Goal: Task Accomplishment & Management: Complete application form

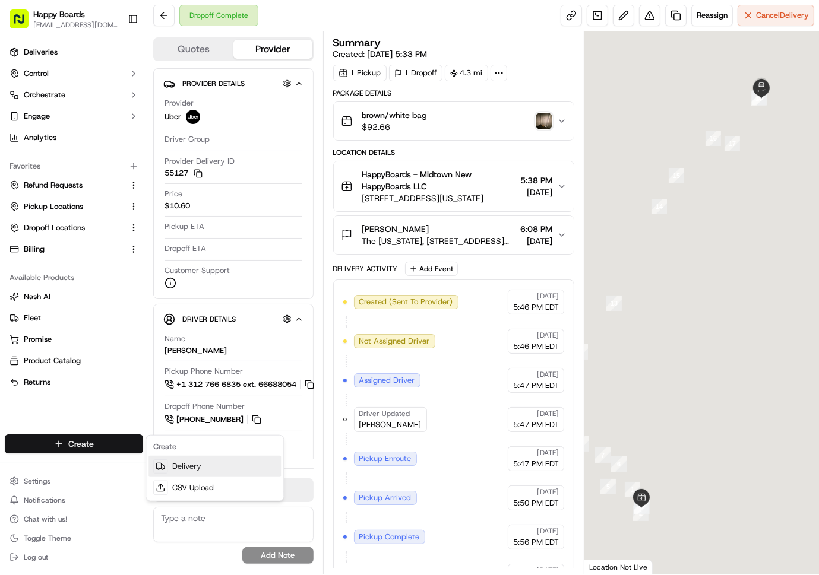
click at [173, 468] on link "Delivery" at bounding box center [214, 466] width 132 height 21
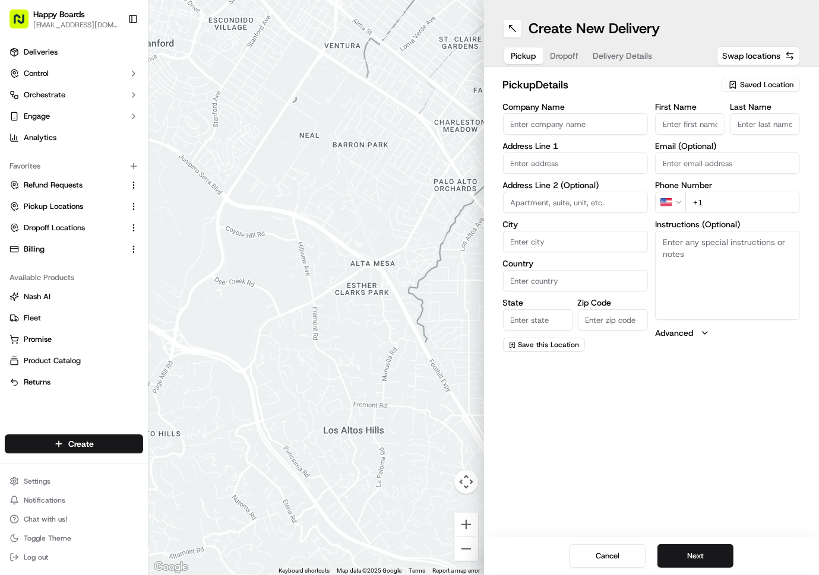
click at [734, 83] on icon "button" at bounding box center [732, 84] width 2 height 2
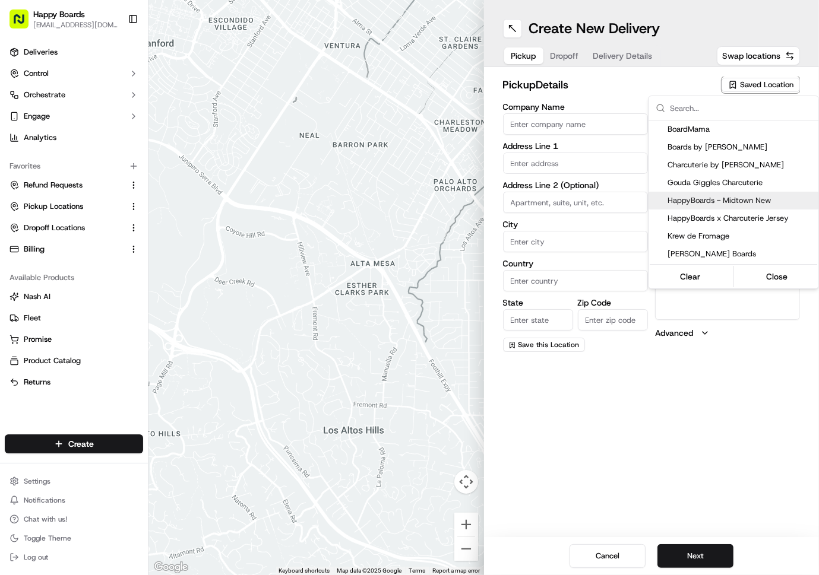
click at [743, 198] on span "HappyBoards - Midtown New" at bounding box center [740, 200] width 146 height 11
type input "HappyBoards - Midtown New"
type input "112 W 25th St"
type input "New York"
type input "US"
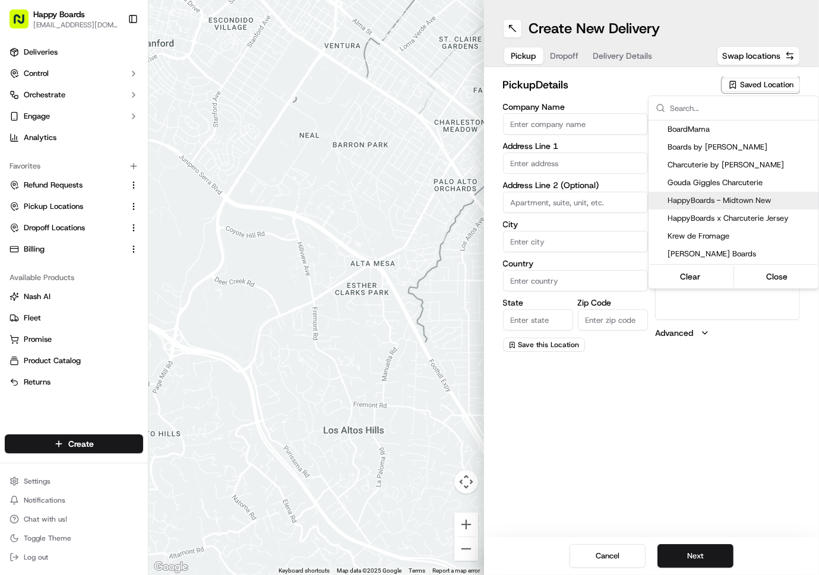
type input "NY"
type input "10001"
type input "HappyBoards"
type input "LLC"
type input "[EMAIL_ADDRESS][DOMAIN_NAME]"
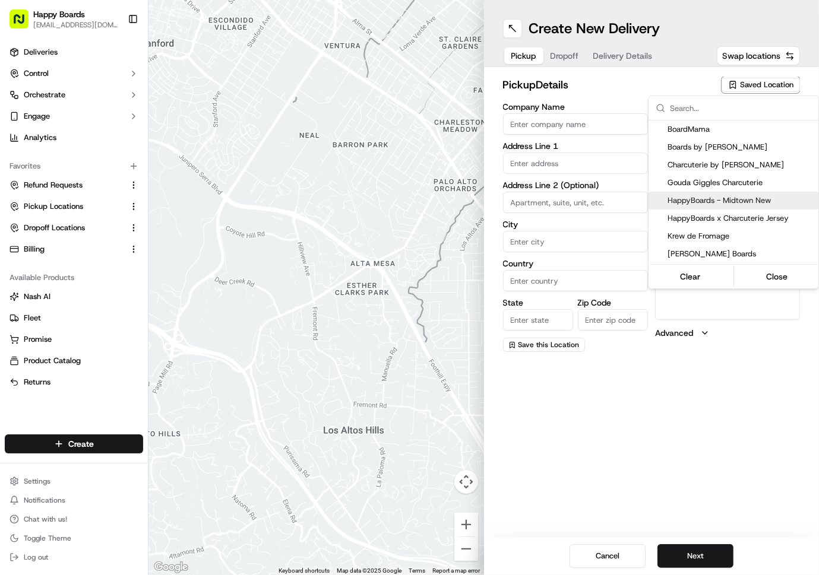
type input "+1 757 798 8095"
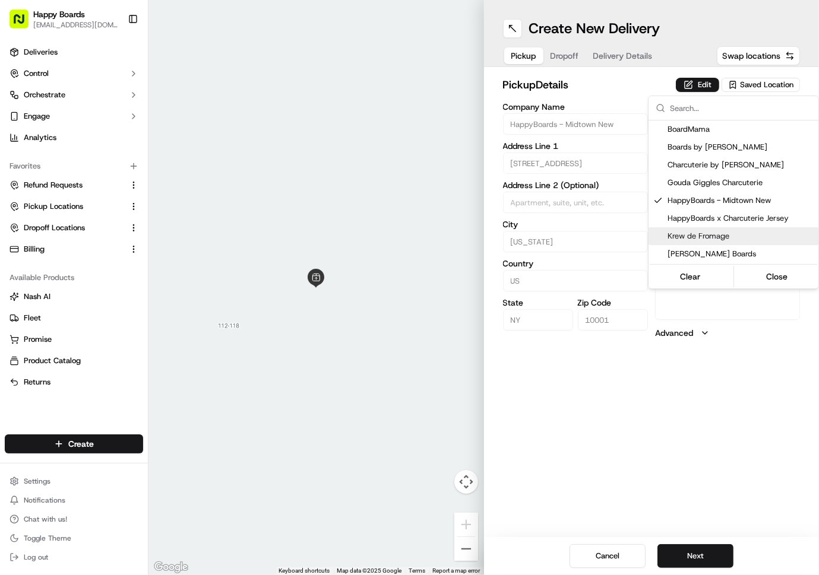
click at [704, 556] on html "Happy Boards ankit@a7v.co Toggle Sidebar Deliveries Control Orchestrate Engage …" at bounding box center [409, 287] width 819 height 575
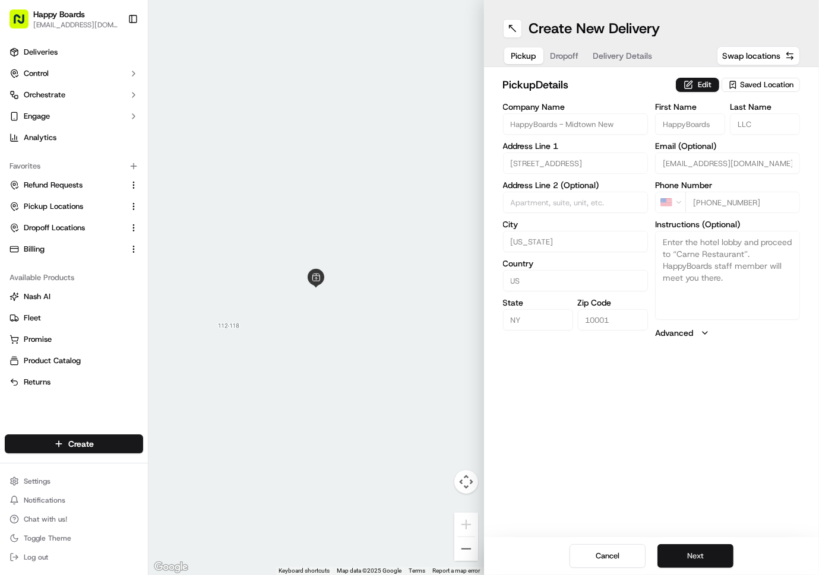
click at [697, 560] on button "Next" at bounding box center [695, 556] width 76 height 24
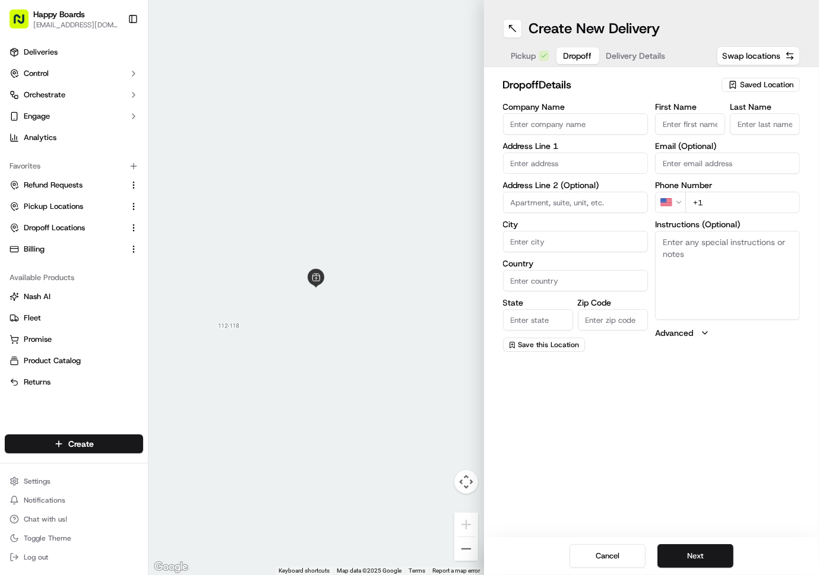
click at [547, 164] on input "text" at bounding box center [575, 163] width 145 height 21
paste input "200 E 94th St, New York, NY 10128, USA New York, 10128"
click at [625, 167] on input "200 E 94th St, New York, NY 10128, USA New York, 10128" at bounding box center [575, 163] width 145 height 21
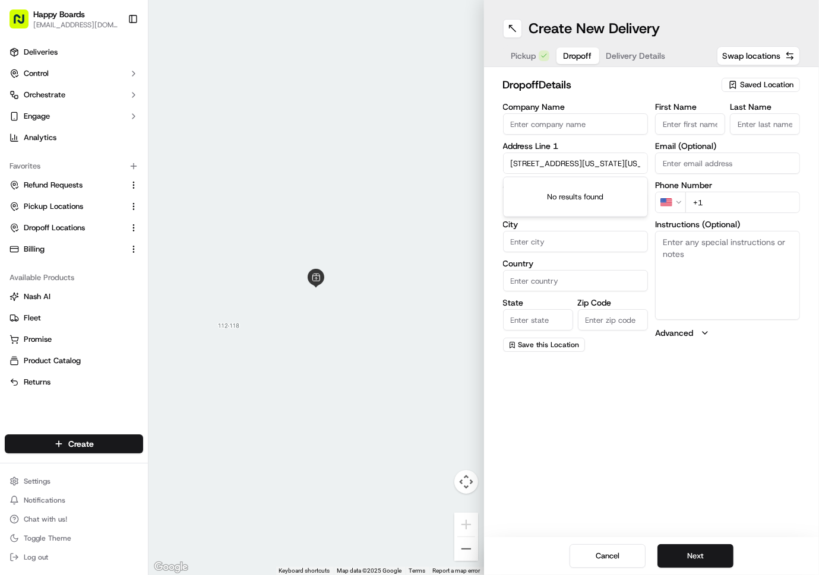
click at [578, 160] on input "200 E 94th St, New York, NY 10128, USA New York, 10128" at bounding box center [575, 163] width 145 height 21
click at [544, 163] on input "200 E 94th St, New York, NY 10128, USA New York, 10128" at bounding box center [575, 163] width 145 height 21
drag, startPoint x: 578, startPoint y: 162, endPoint x: 673, endPoint y: 161, distance: 95.0
click at [673, 161] on div "Company Name Address Line 1 200 E 94th St, New York, NY 10128, USA New York, 10…" at bounding box center [651, 227] width 297 height 249
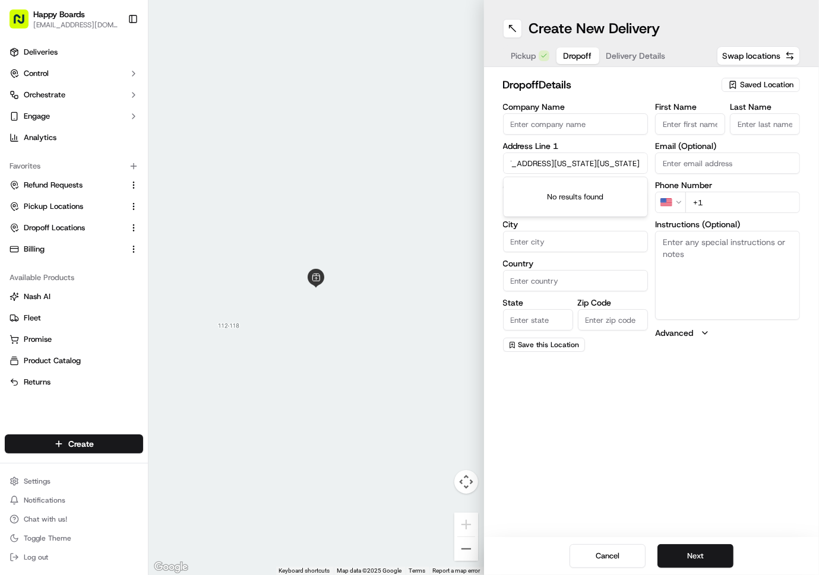
click at [595, 163] on input "200 E 94th St, New York, NY 10128, USA New York, 10128" at bounding box center [575, 163] width 145 height 21
click at [641, 161] on input "200 E 94th St, New York, NY 10128, USA New York, 10128" at bounding box center [575, 163] width 145 height 21
click at [638, 157] on input "200 E 94th St, New York, NY 10128, USA New York, 10128" at bounding box center [575, 163] width 145 height 21
click at [612, 193] on div "200 E 94th St, New York, New York County, NY 10128" at bounding box center [575, 194] width 139 height 28
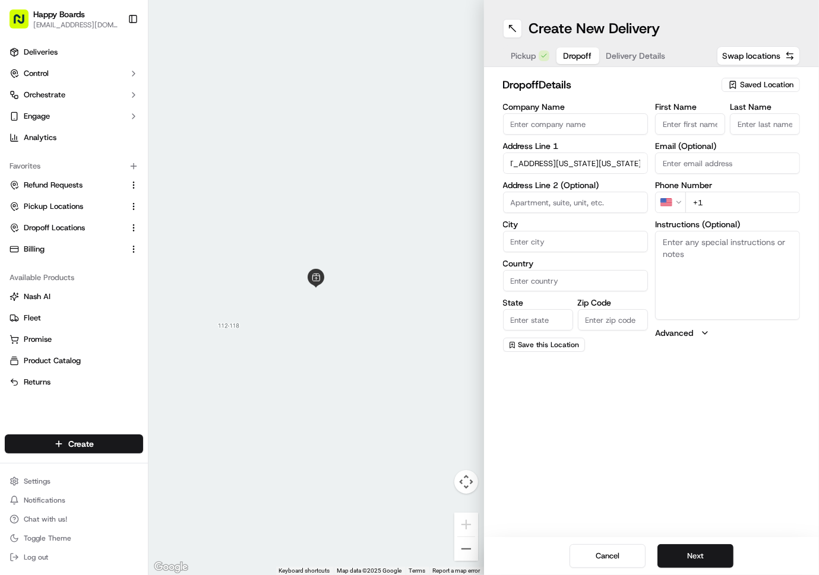
type input "200 E 94th St, New York, NY 10128, USA"
type input "New York"
type input "United States"
type input "NY"
type input "10128"
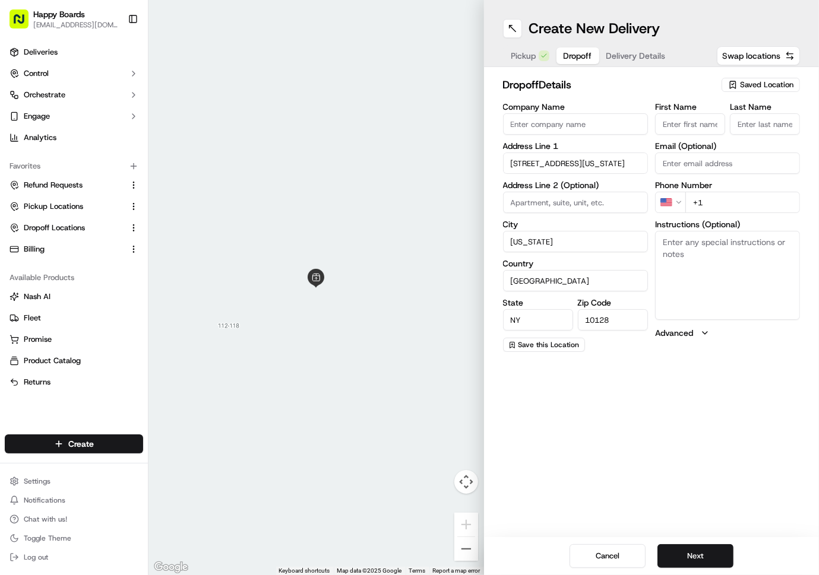
type input "200 East 94th Street"
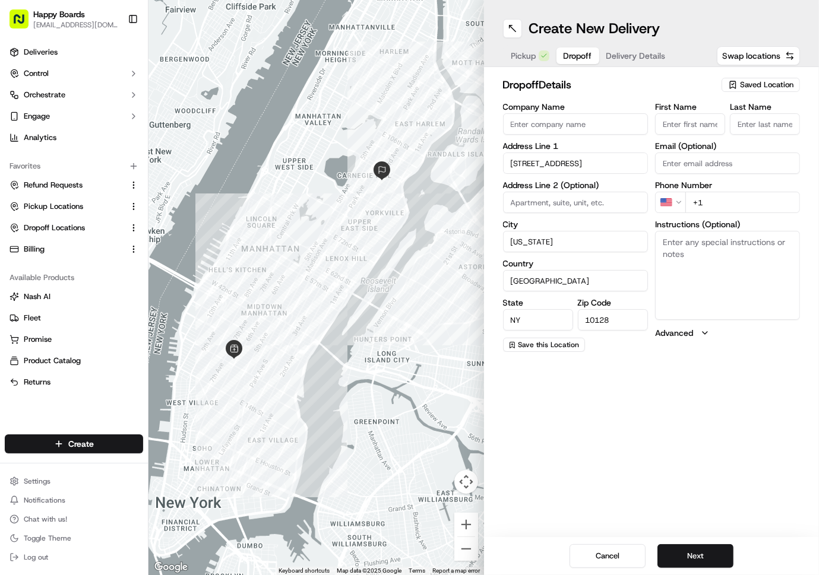
click at [694, 255] on textarea "Instructions (Optional)" at bounding box center [727, 275] width 145 height 89
paste textarea "apt 1809"
click at [734, 253] on textarea "apt 1809 -" at bounding box center [727, 275] width 145 height 89
paste textarea "Please call when arrived"
type textarea "apt 1809 - Please call when arrived"
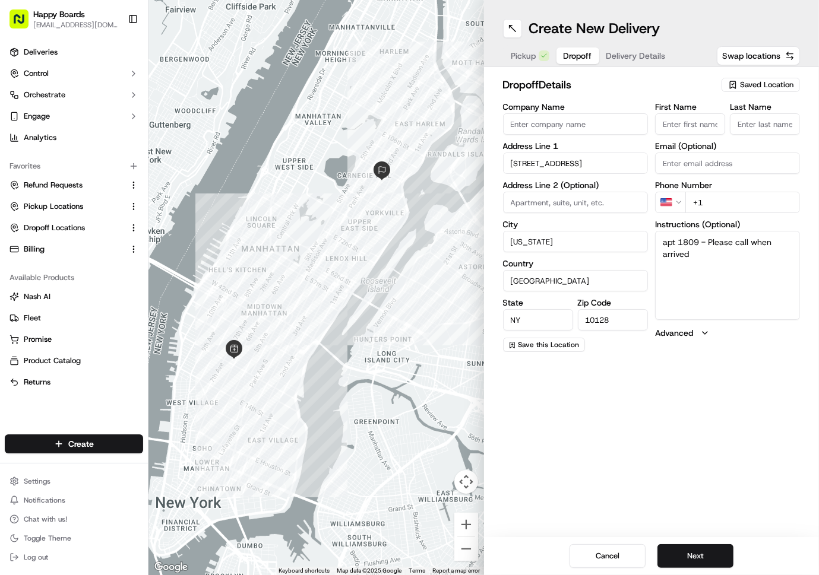
click at [728, 203] on input "+1" at bounding box center [742, 202] width 115 height 21
paste input "917 755 1177"
type input "+1 917 755 1177"
click at [695, 119] on input "First Name" at bounding box center [690, 123] width 70 height 21
paste input "Yeeta"
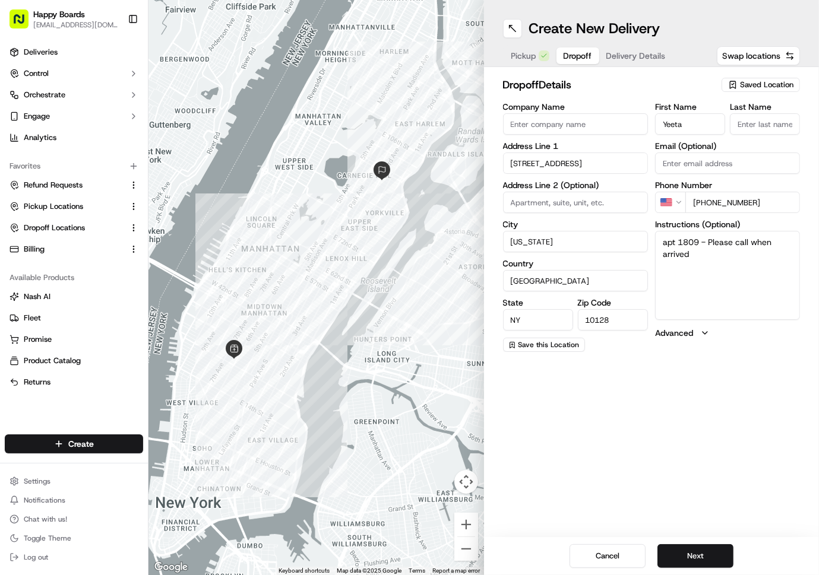
type input "Yeeta"
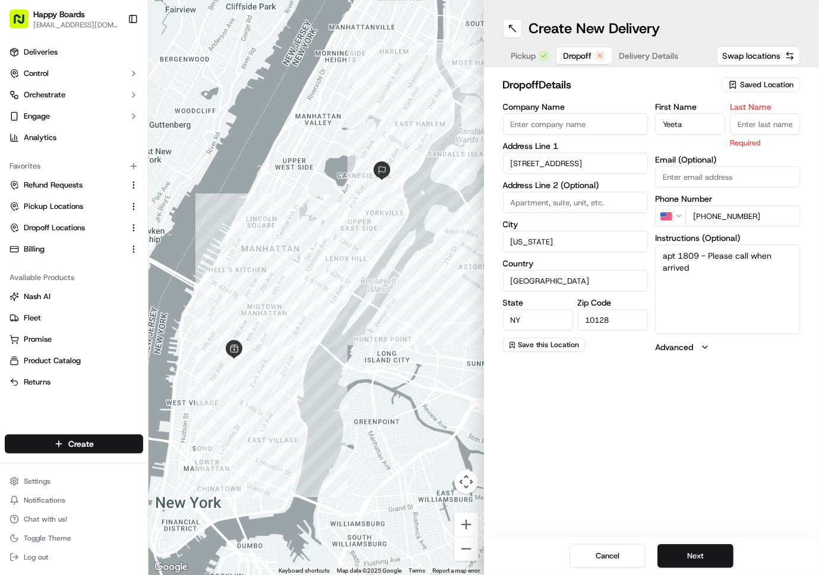
click at [756, 125] on input "Last Name" at bounding box center [765, 123] width 70 height 21
paste input "Yeger"
type input "Yeger"
click at [724, 410] on div "Create New Delivery Pickup Dropoff Delivery Details Swap locations dropoff Deta…" at bounding box center [651, 287] width 335 height 575
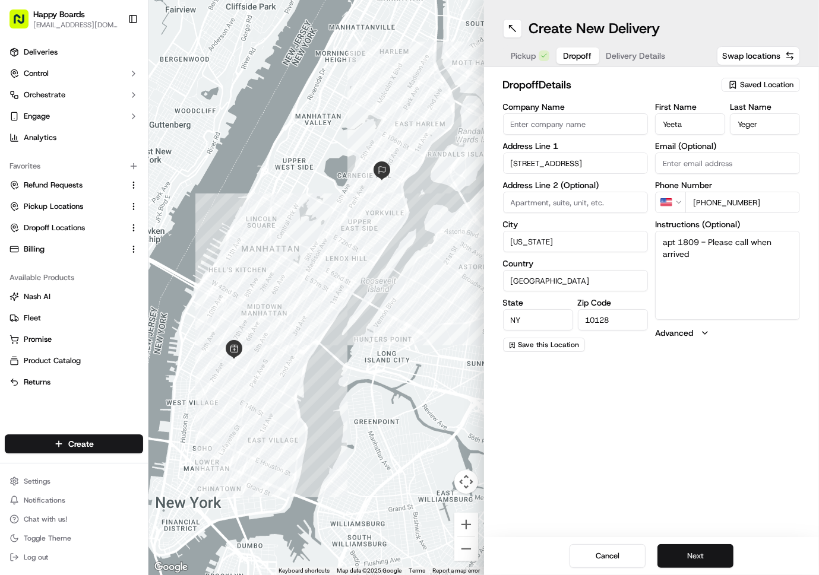
click at [719, 553] on button "Next" at bounding box center [695, 556] width 76 height 24
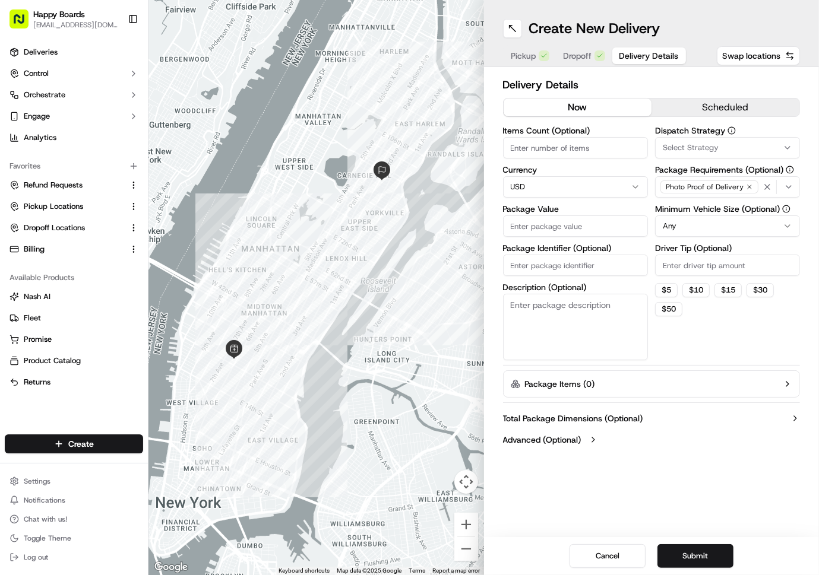
click at [549, 153] on input "Items Count (Optional)" at bounding box center [575, 147] width 145 height 21
type input "1"
click at [552, 222] on input "Package Value" at bounding box center [575, 226] width 145 height 21
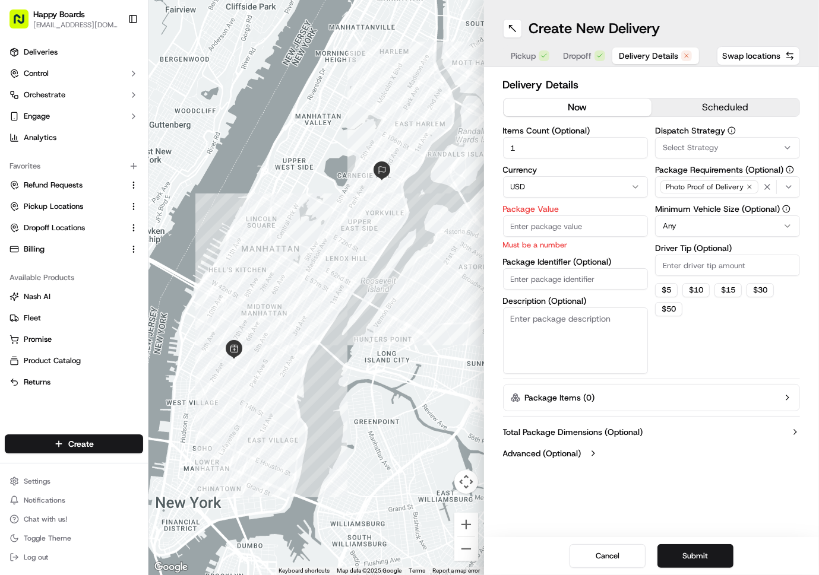
paste input "103.67"
type input "103.67"
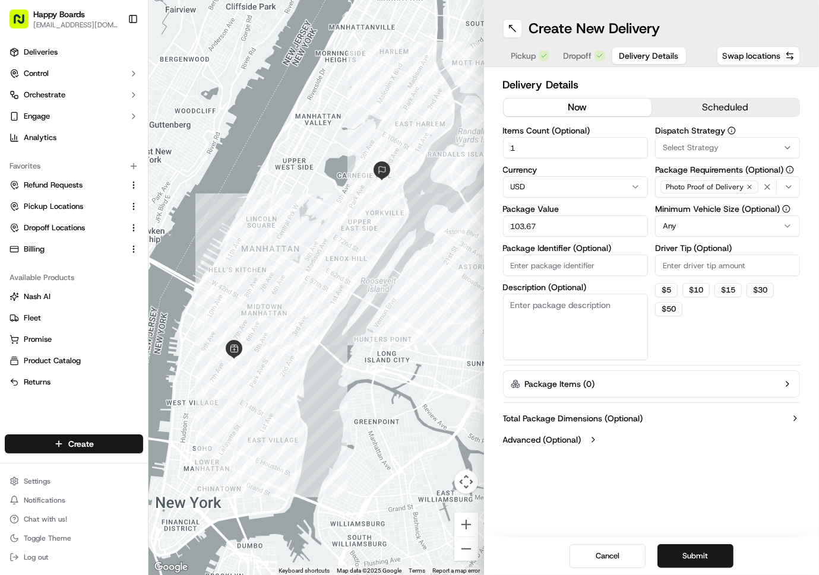
click at [670, 261] on input "Driver Tip (Optional)" at bounding box center [727, 265] width 145 height 21
paste input "8.30"
type input "8.30"
click at [685, 226] on html "Happy Boards ankit@a7v.co Toggle Sidebar Deliveries Control Orchestrate Engage …" at bounding box center [409, 287] width 819 height 575
click at [538, 265] on input "Package Identifier (Optional)" at bounding box center [575, 265] width 145 height 21
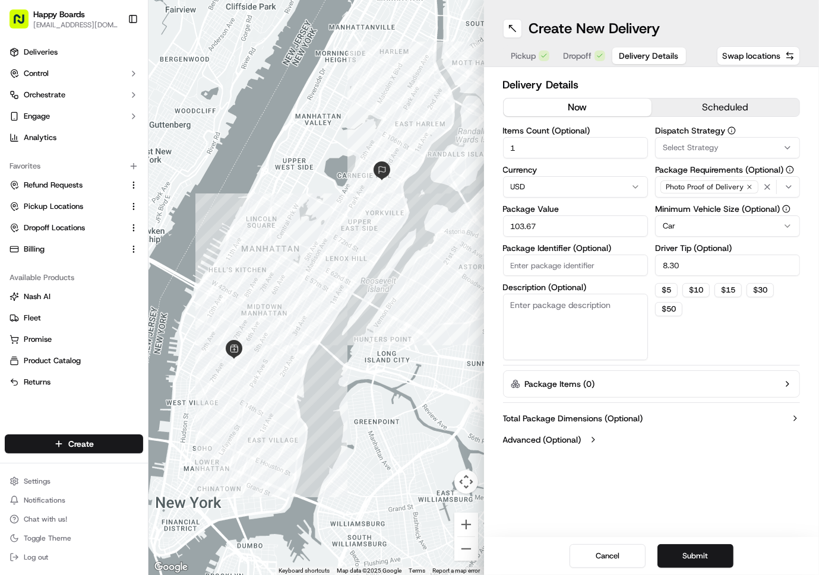
paste input "2336201"
type input "2336201"
click at [538, 326] on textarea "Description (Optional)" at bounding box center [575, 327] width 145 height 66
type textarea "r"
type textarea "brown / white bag"
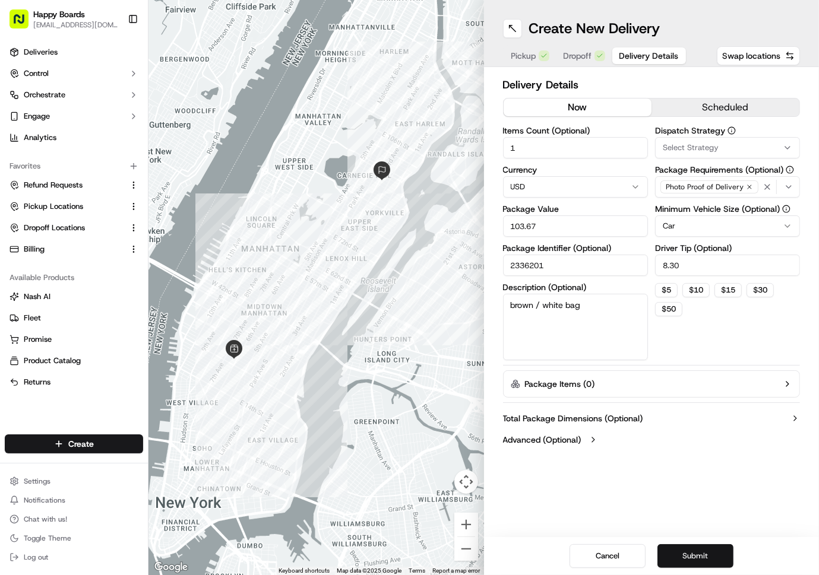
click at [690, 550] on button "Submit" at bounding box center [695, 556] width 76 height 24
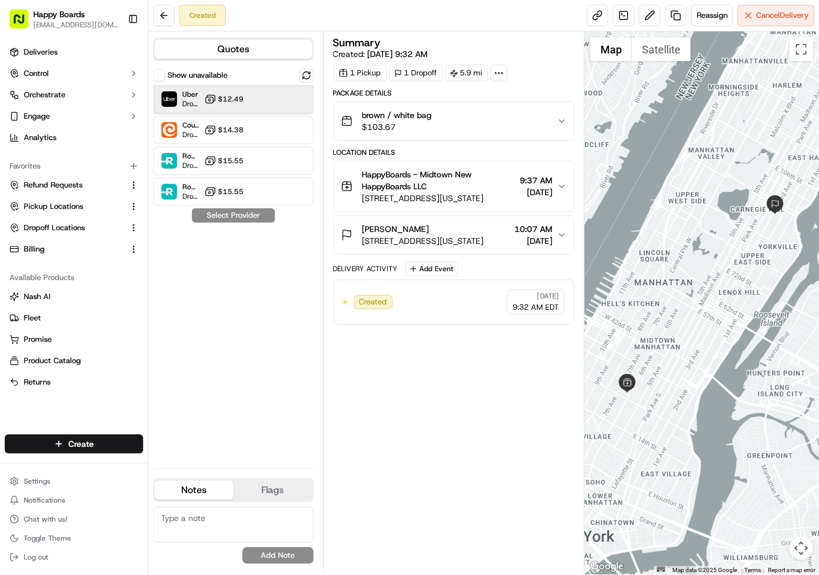
click at [283, 103] on div at bounding box center [277, 99] width 14 height 14
click at [262, 218] on button "Assign Provider" at bounding box center [233, 215] width 84 height 14
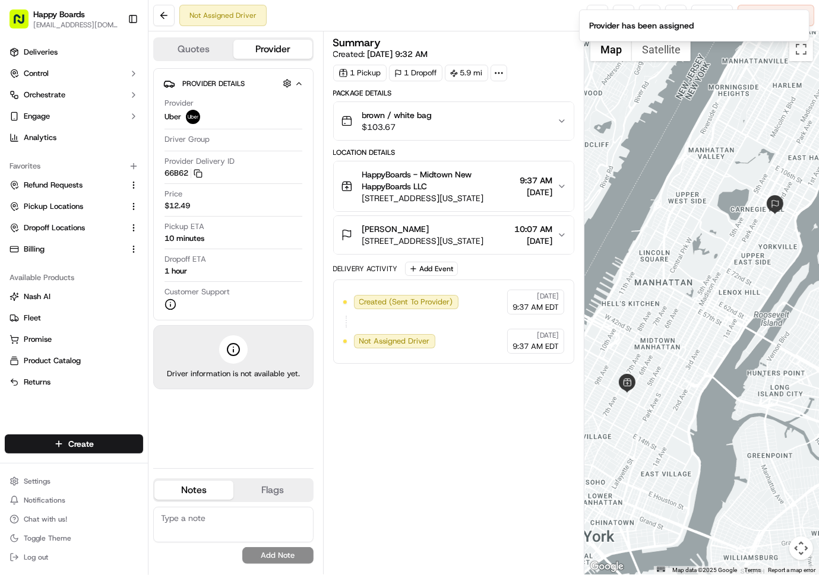
click at [439, 466] on div "Summary Created: 09/17/2025 9:32 AM 1 Pickup 1 Dropoff 5.9 mi Package Details b…" at bounding box center [453, 302] width 241 height 531
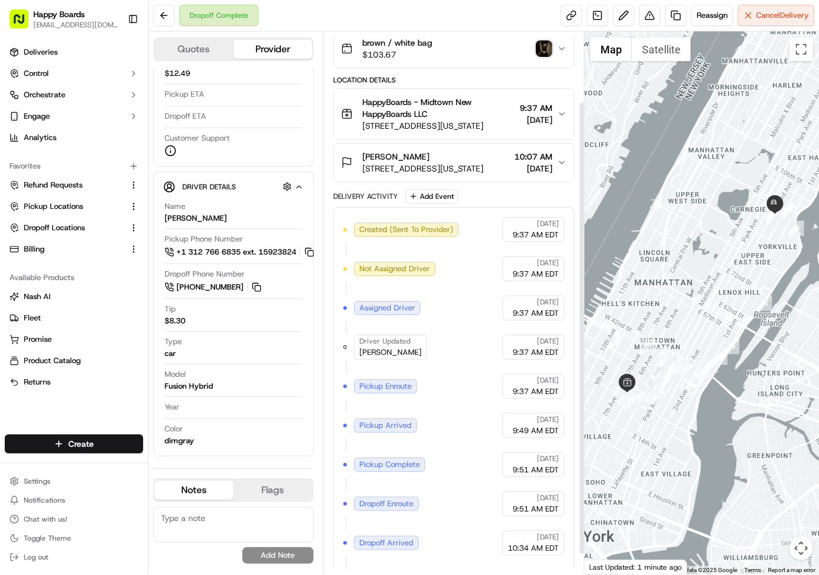
scroll to position [109, 0]
